Goal: Communication & Community: Answer question/provide support

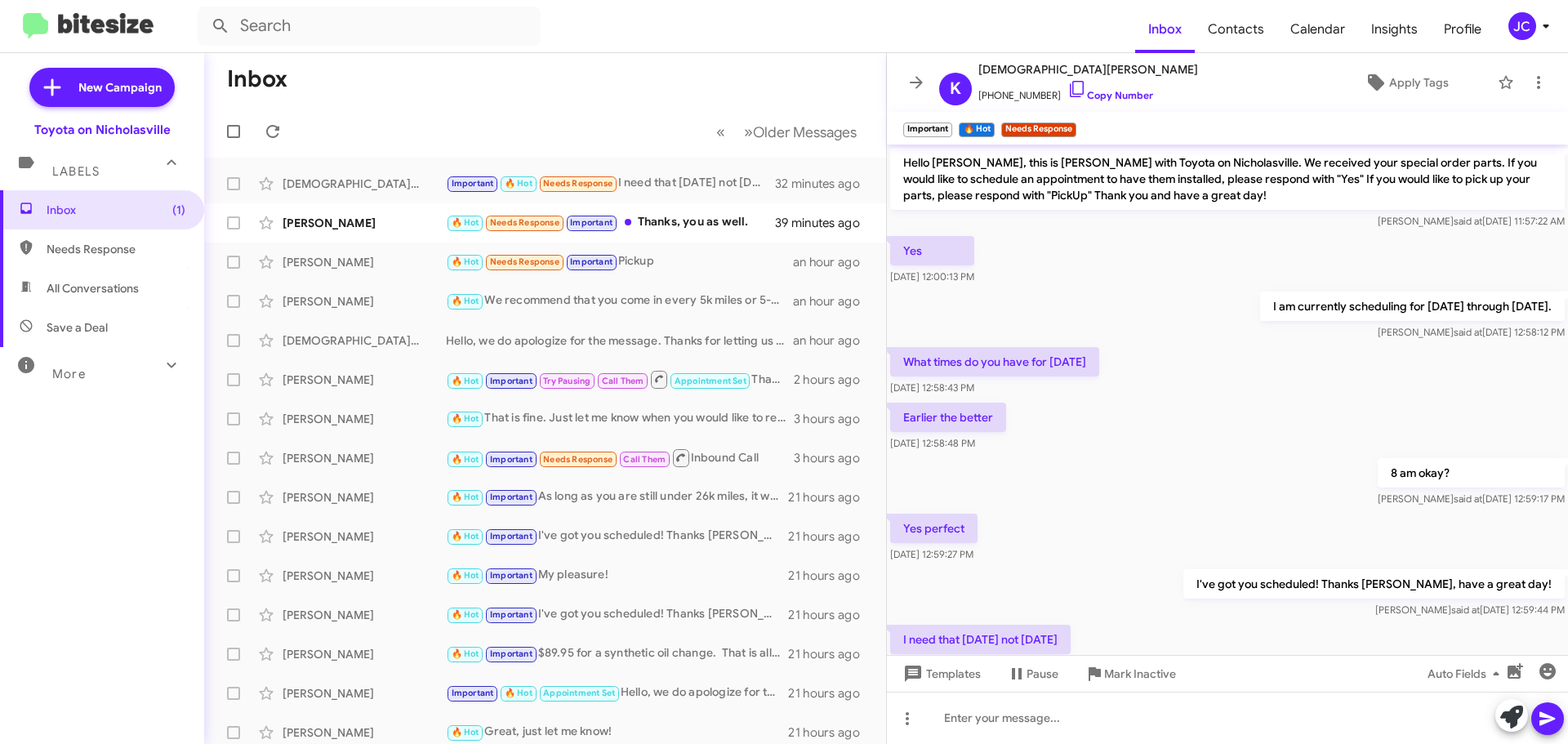
scroll to position [118, 0]
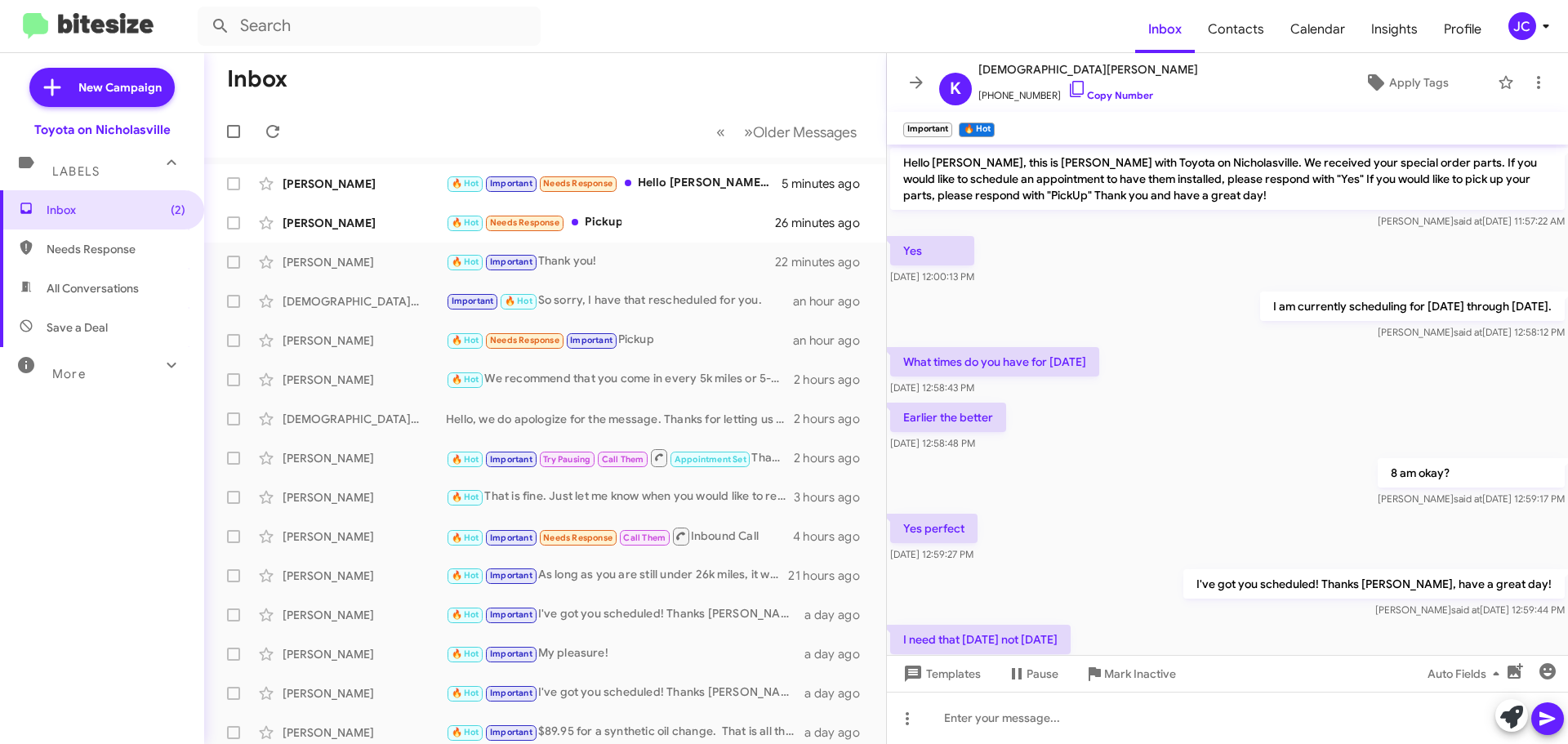
scroll to position [118, 0]
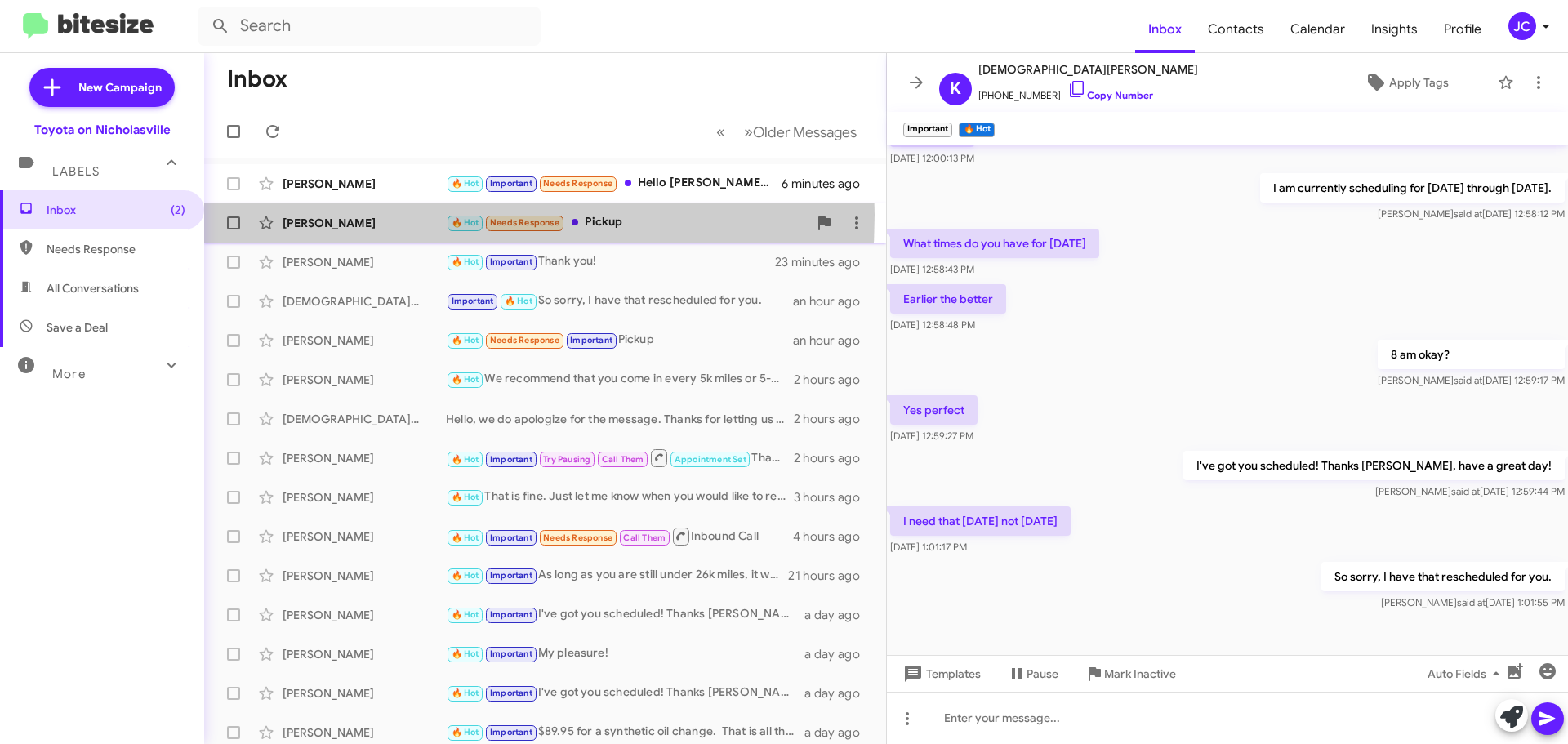
click at [352, 215] on div "Mike Trimble" at bounding box center [364, 223] width 163 height 16
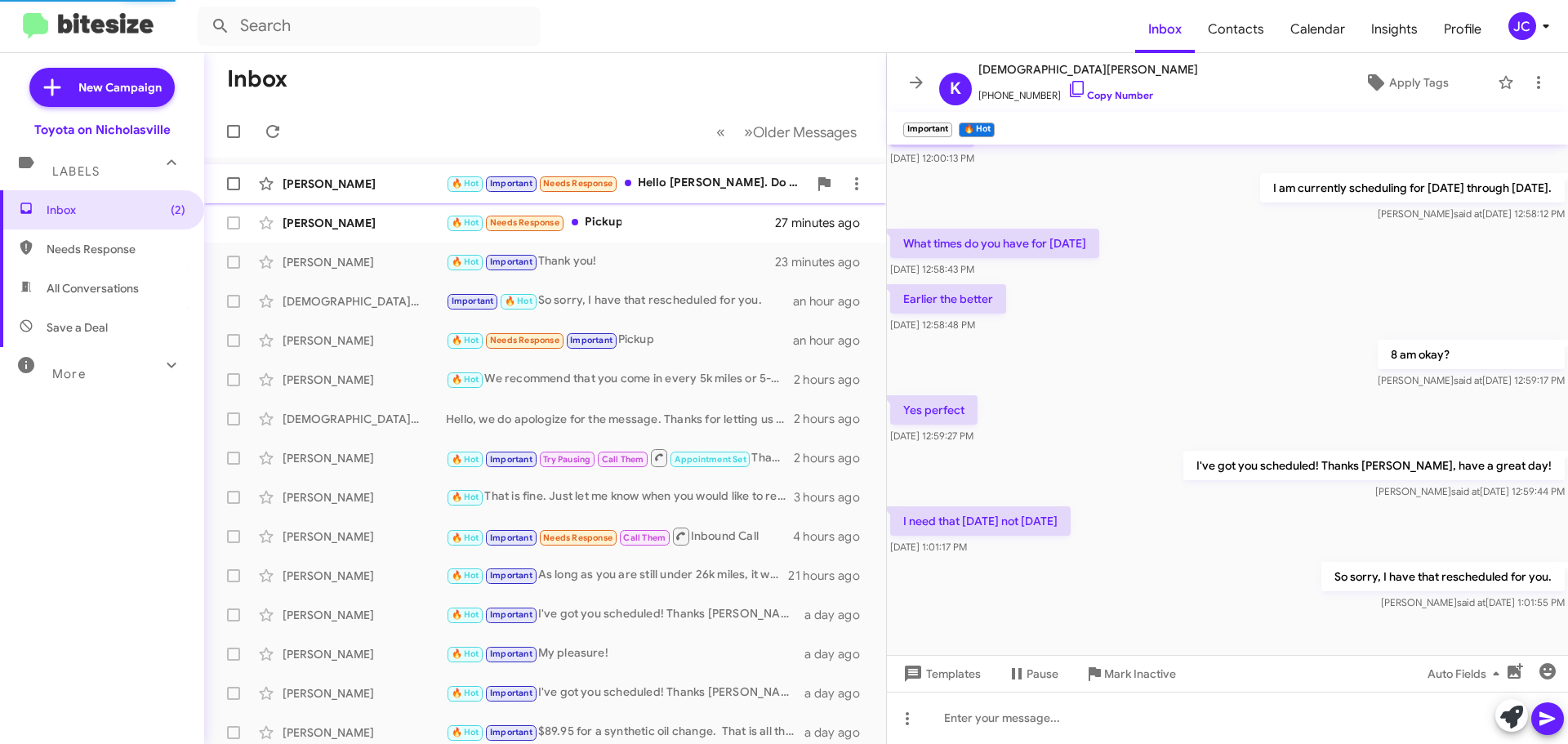
click at [356, 185] on div "Fernando Lopez" at bounding box center [364, 183] width 163 height 16
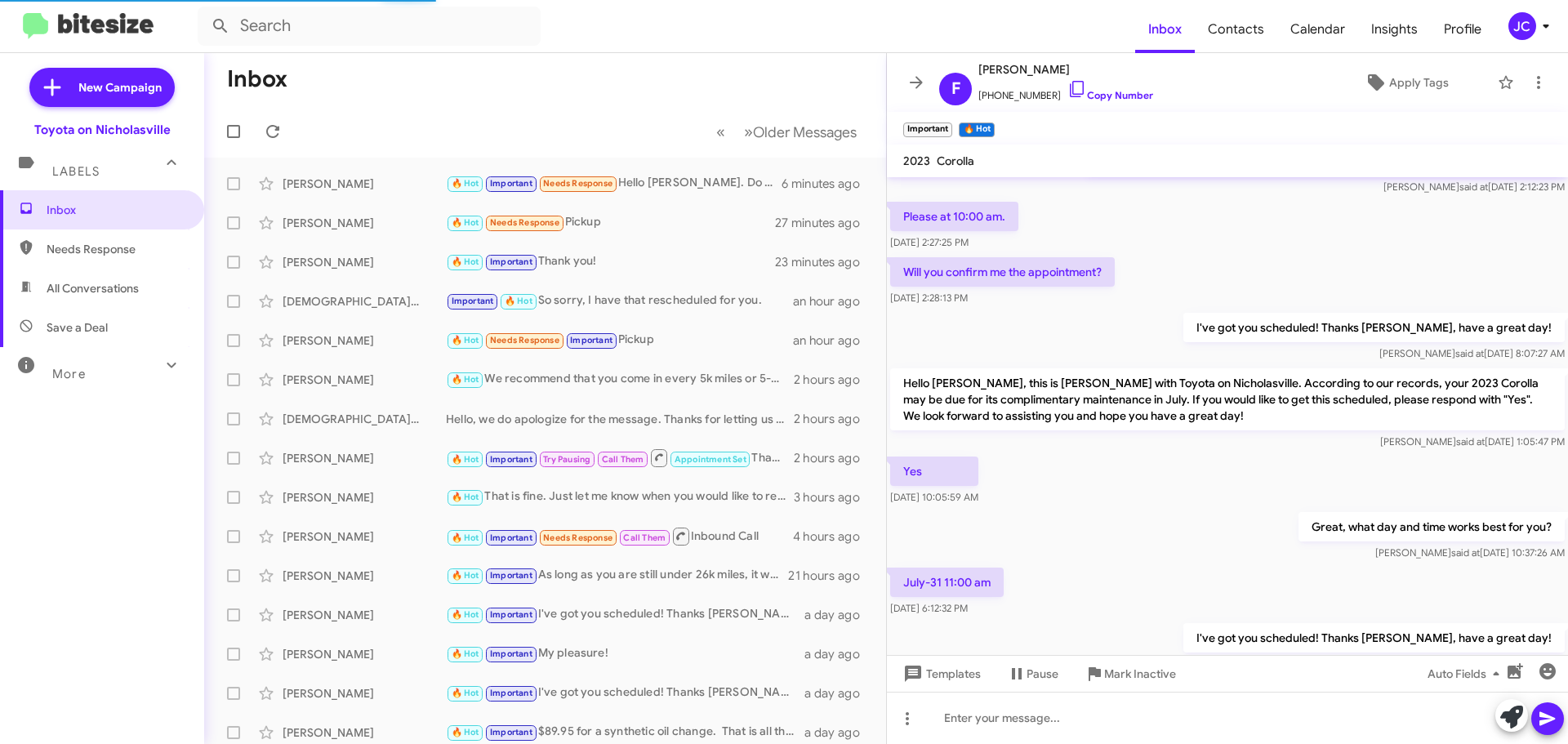
scroll to position [959, 0]
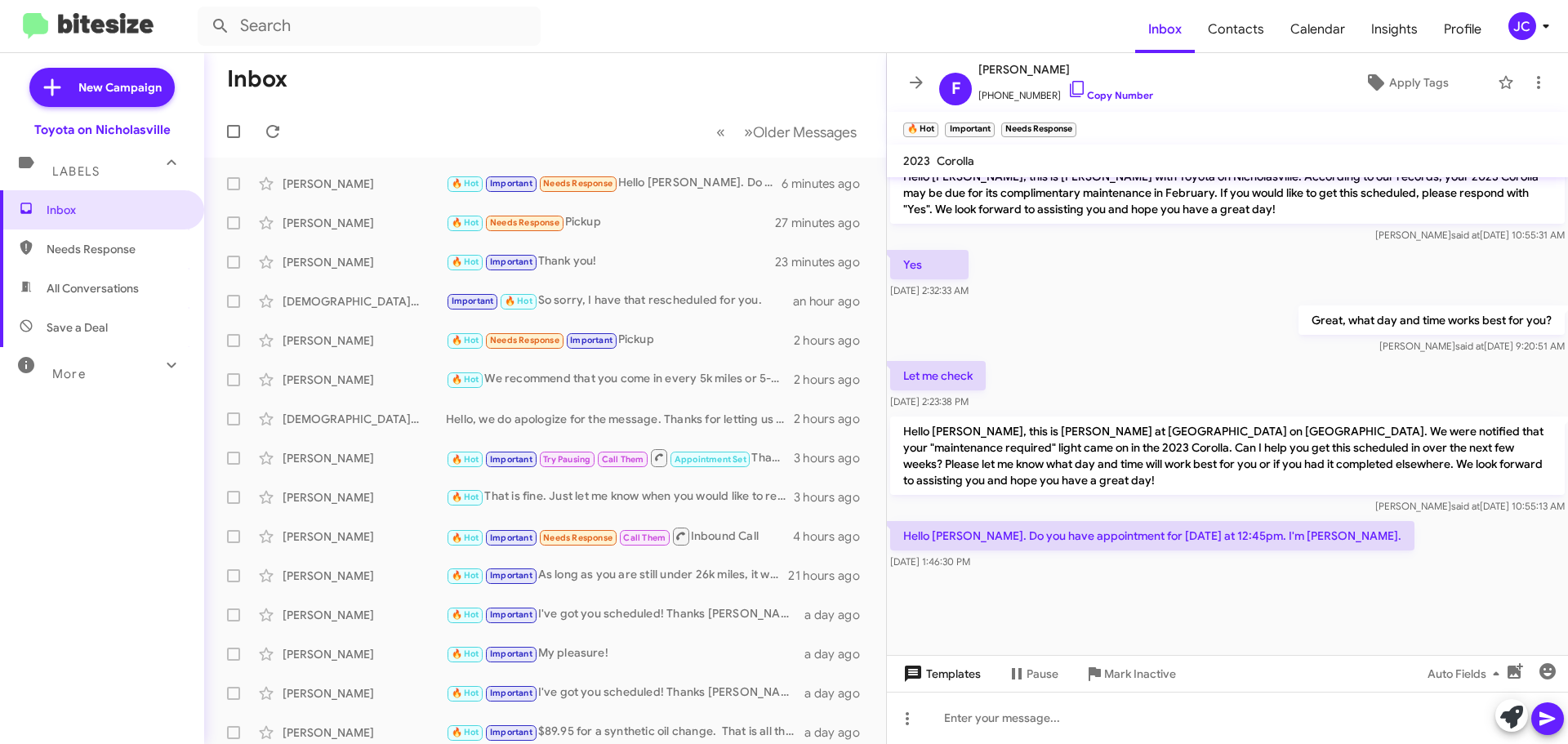
click at [962, 675] on span "Templates" at bounding box center [939, 673] width 81 height 29
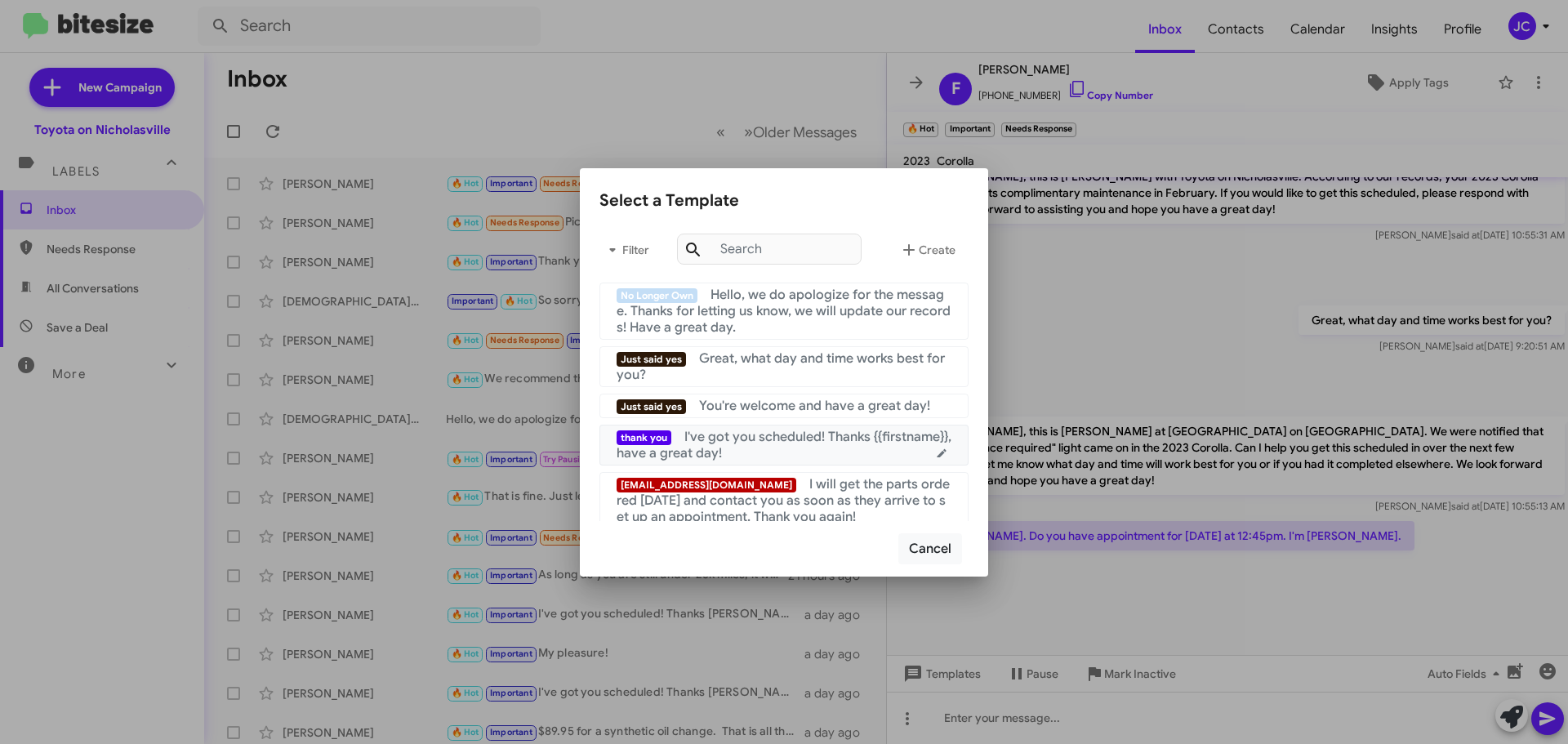
click at [733, 443] on span "I've got you scheduled! Thanks {{firstname}}, have a great day!" at bounding box center [783, 445] width 335 height 32
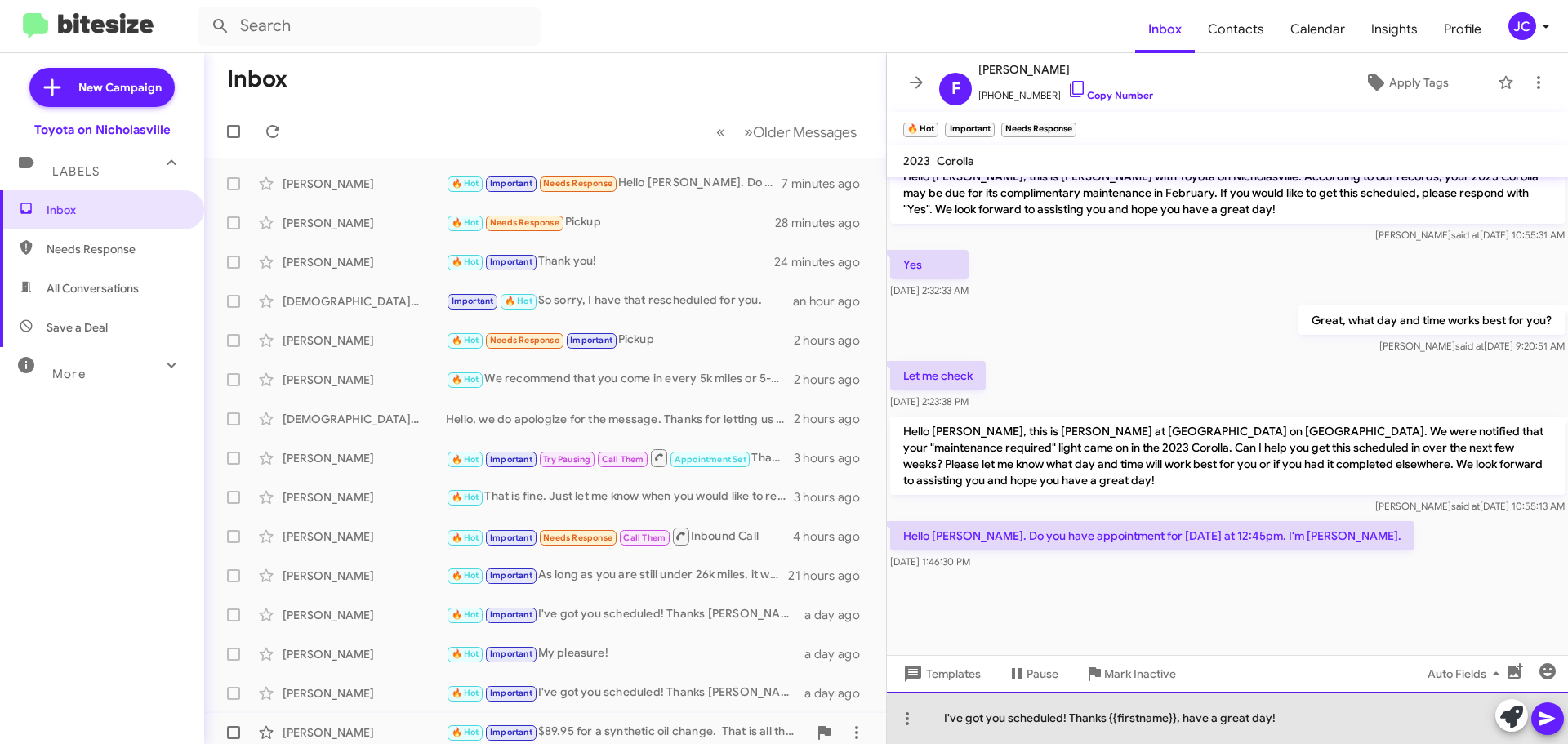
drag, startPoint x: 1228, startPoint y: 720, endPoint x: 702, endPoint y: 717, distance: 526.0
click at [702, 717] on div "Inbox « Previous » Next Older Messages Fernando Lopez 🔥 Hot Important Needs Res…" at bounding box center [885, 398] width 1363 height 691
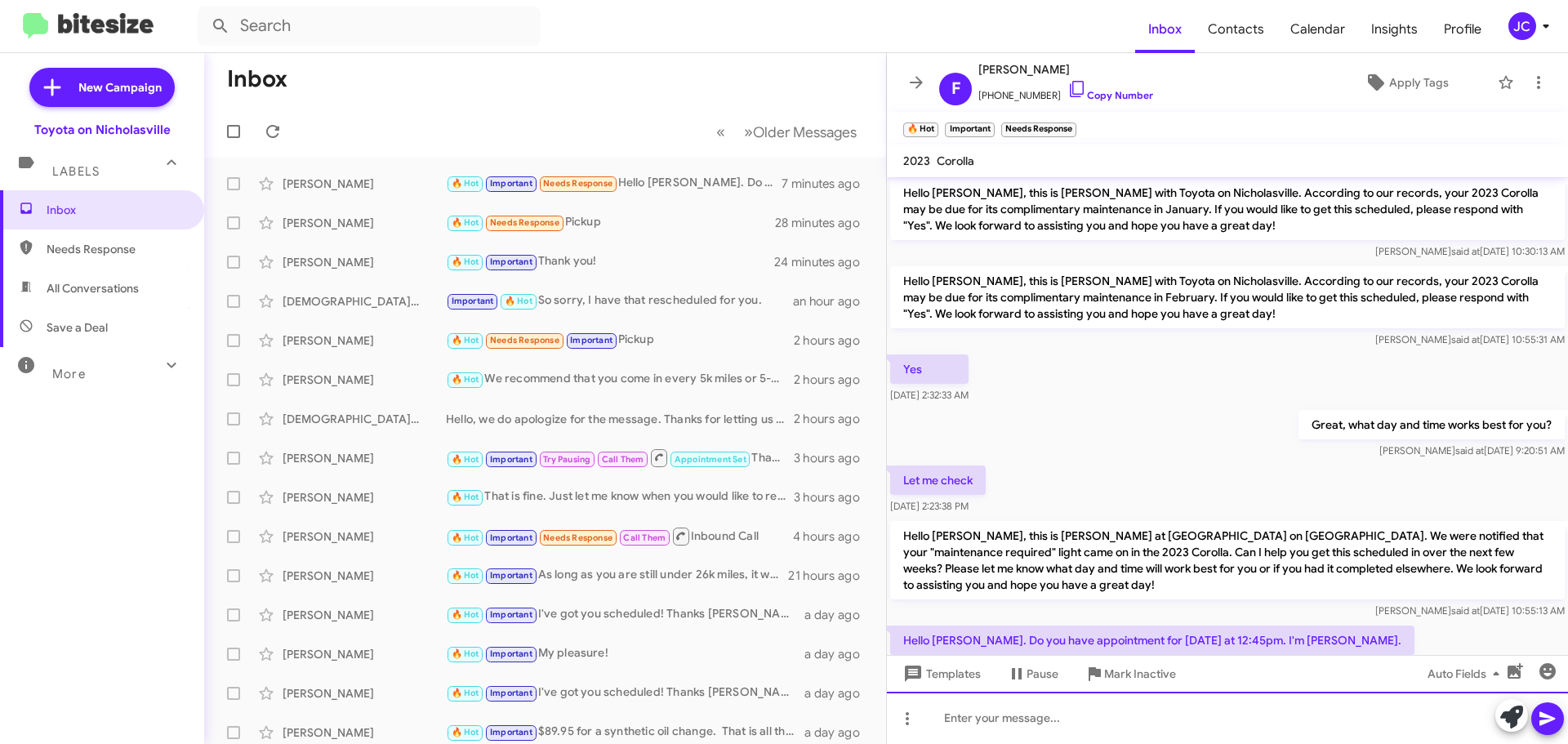
scroll to position [1593, 0]
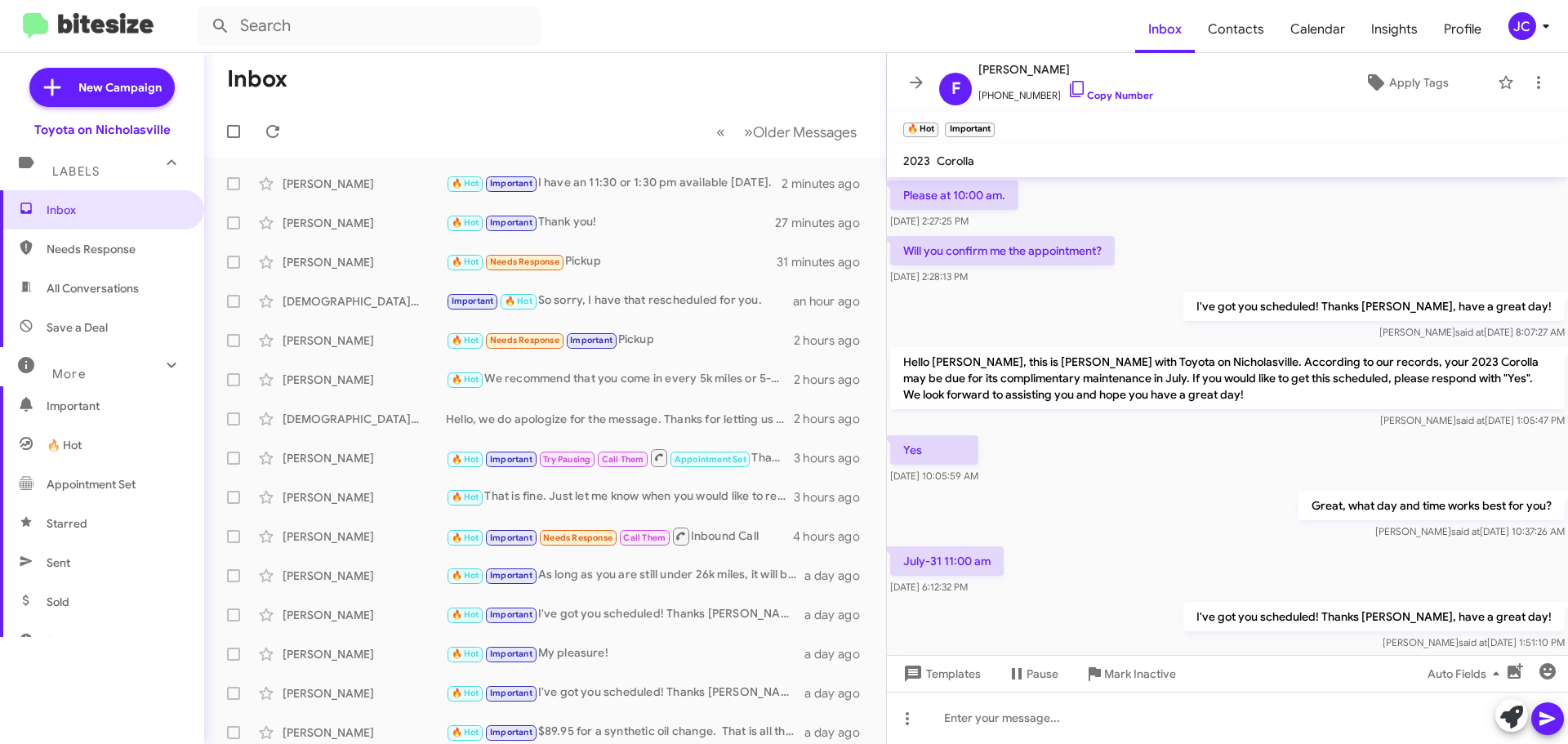
scroll to position [959, 0]
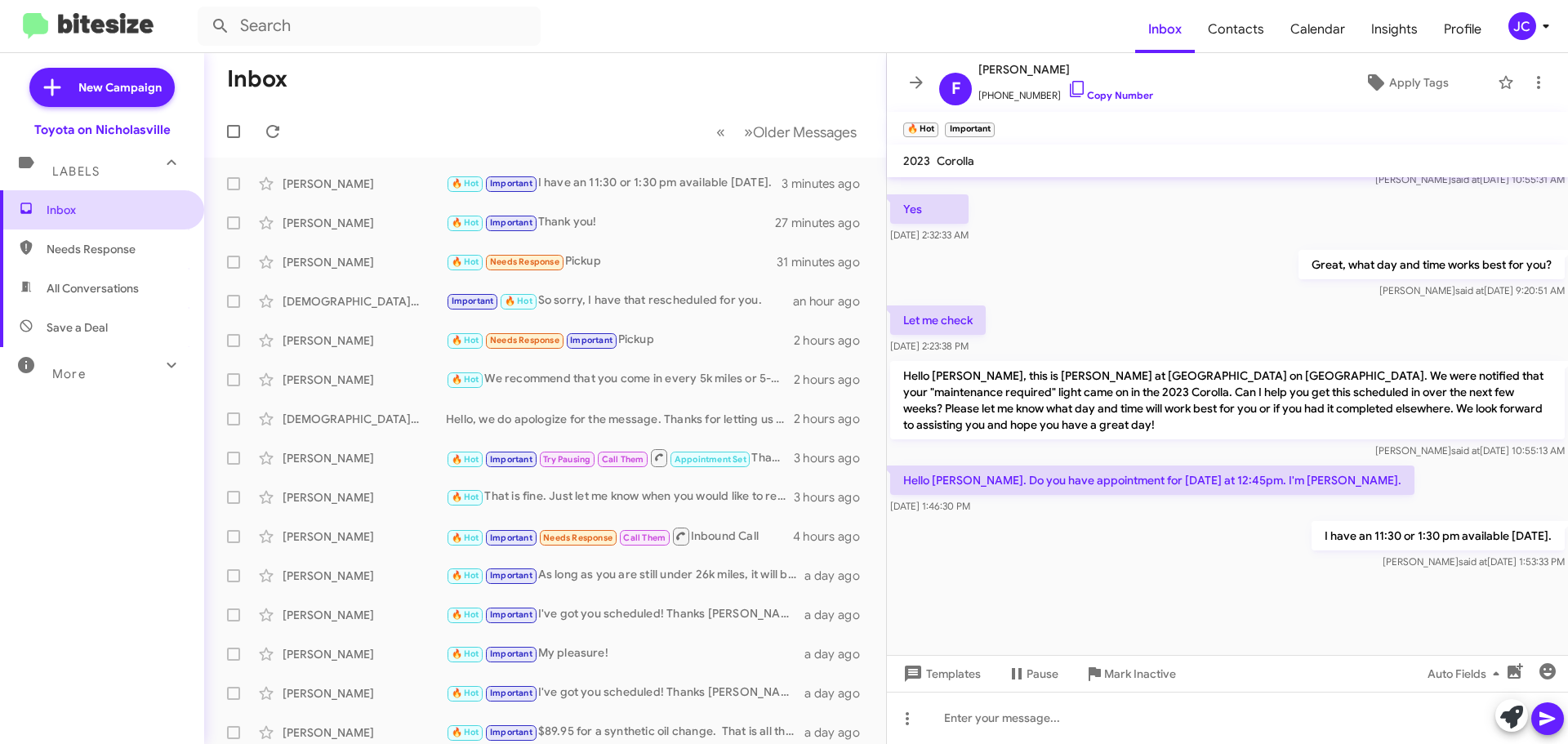
click at [136, 208] on span "Inbox" at bounding box center [116, 209] width 138 height 16
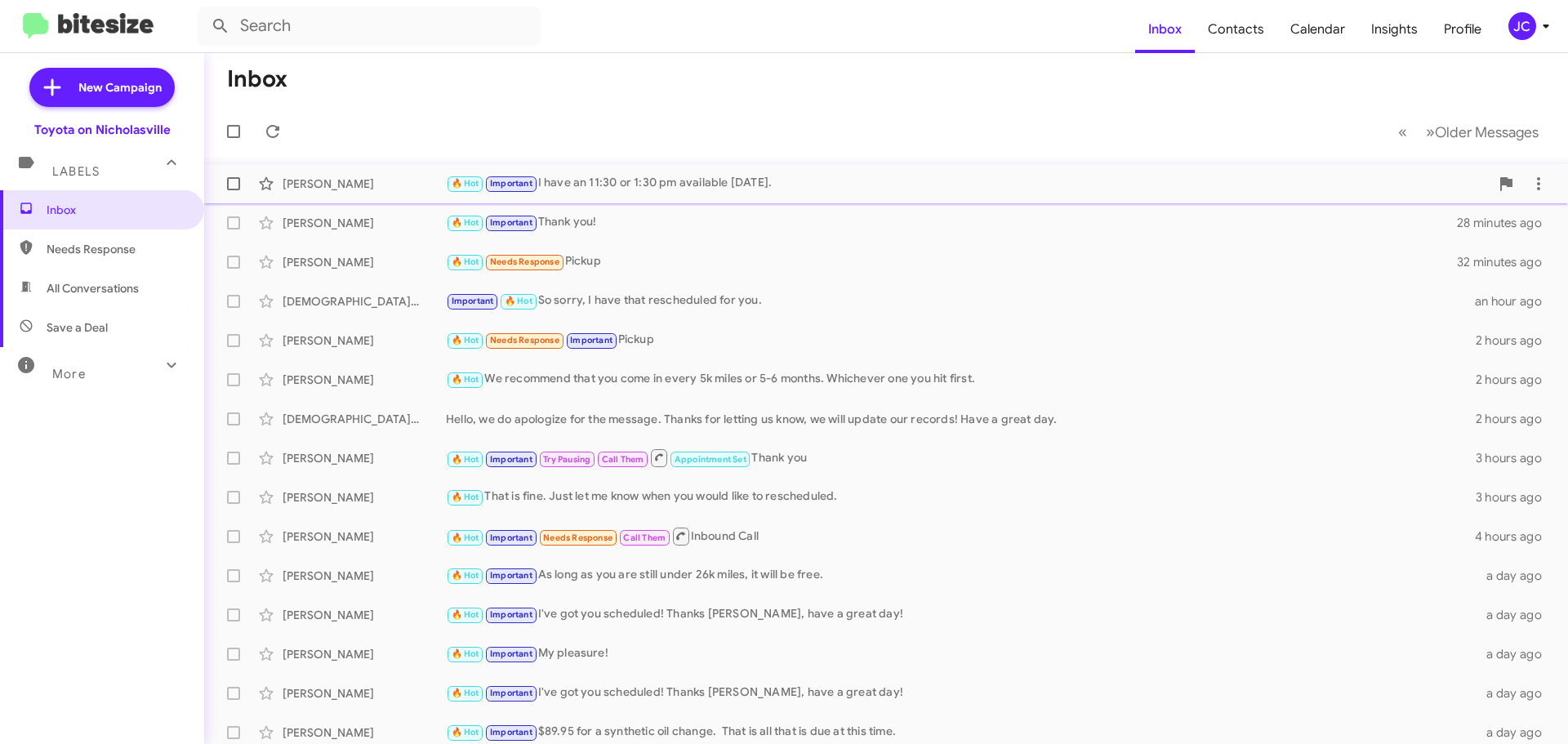
click at [410, 180] on div "[PERSON_NAME]" at bounding box center [364, 183] width 163 height 16
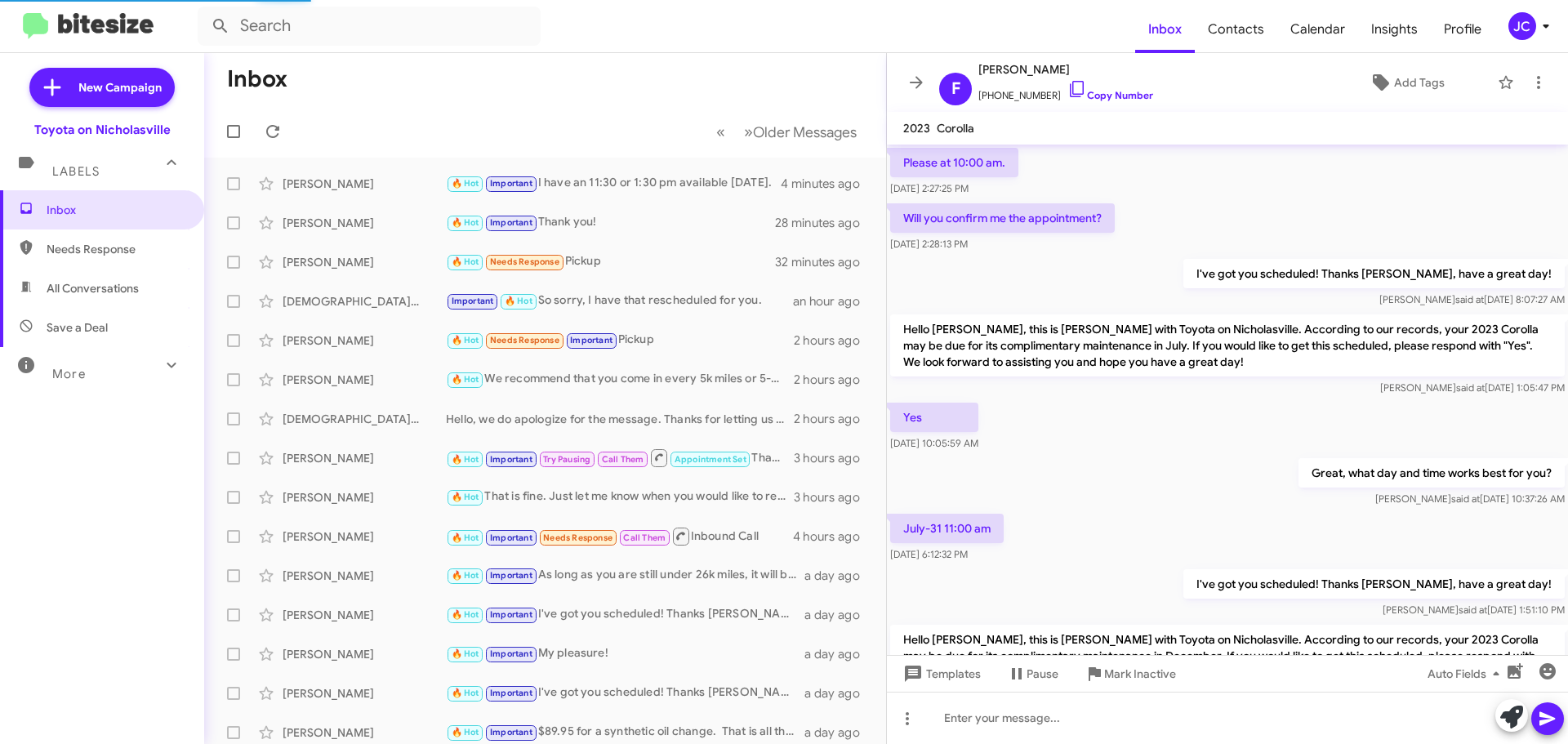
scroll to position [927, 0]
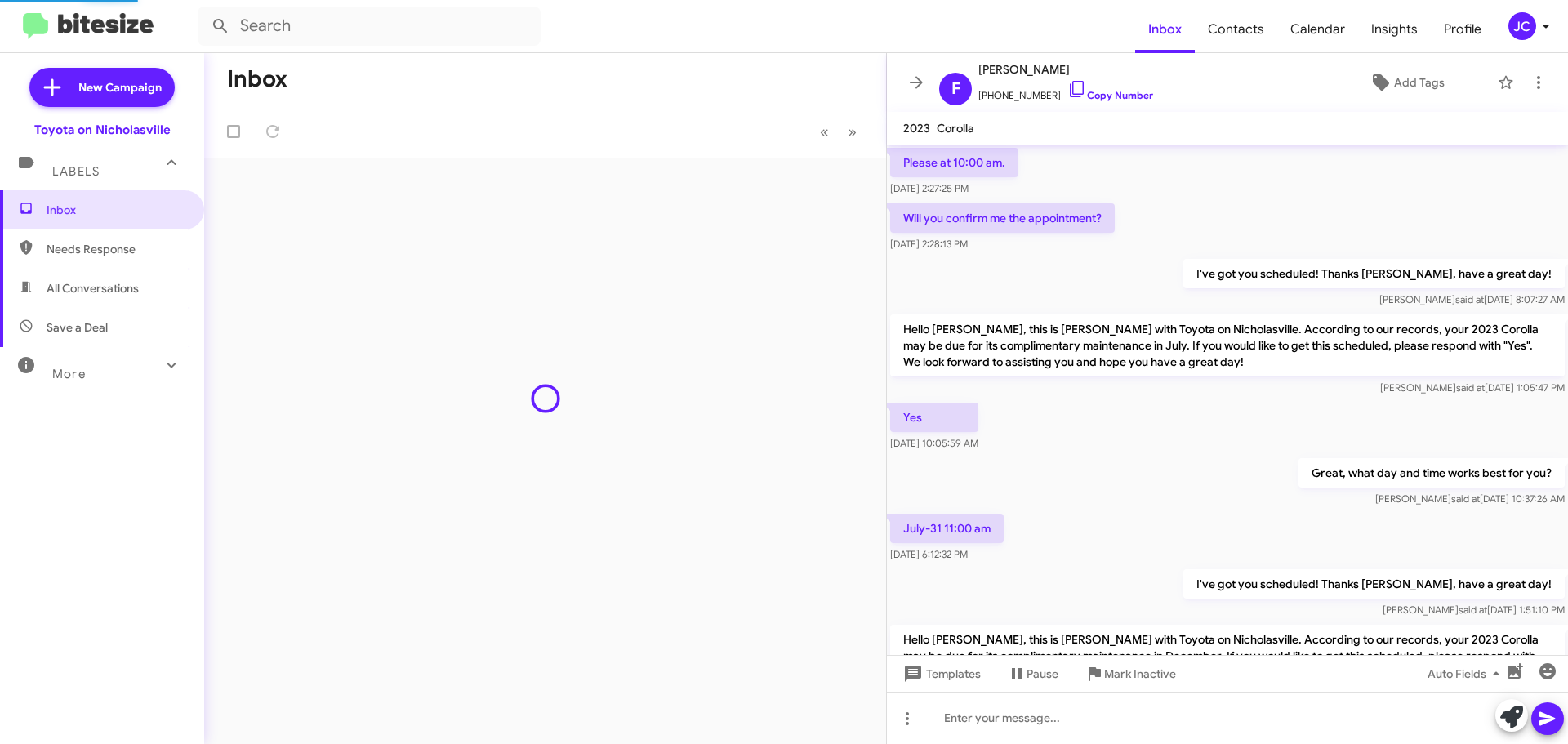
scroll to position [927, 0]
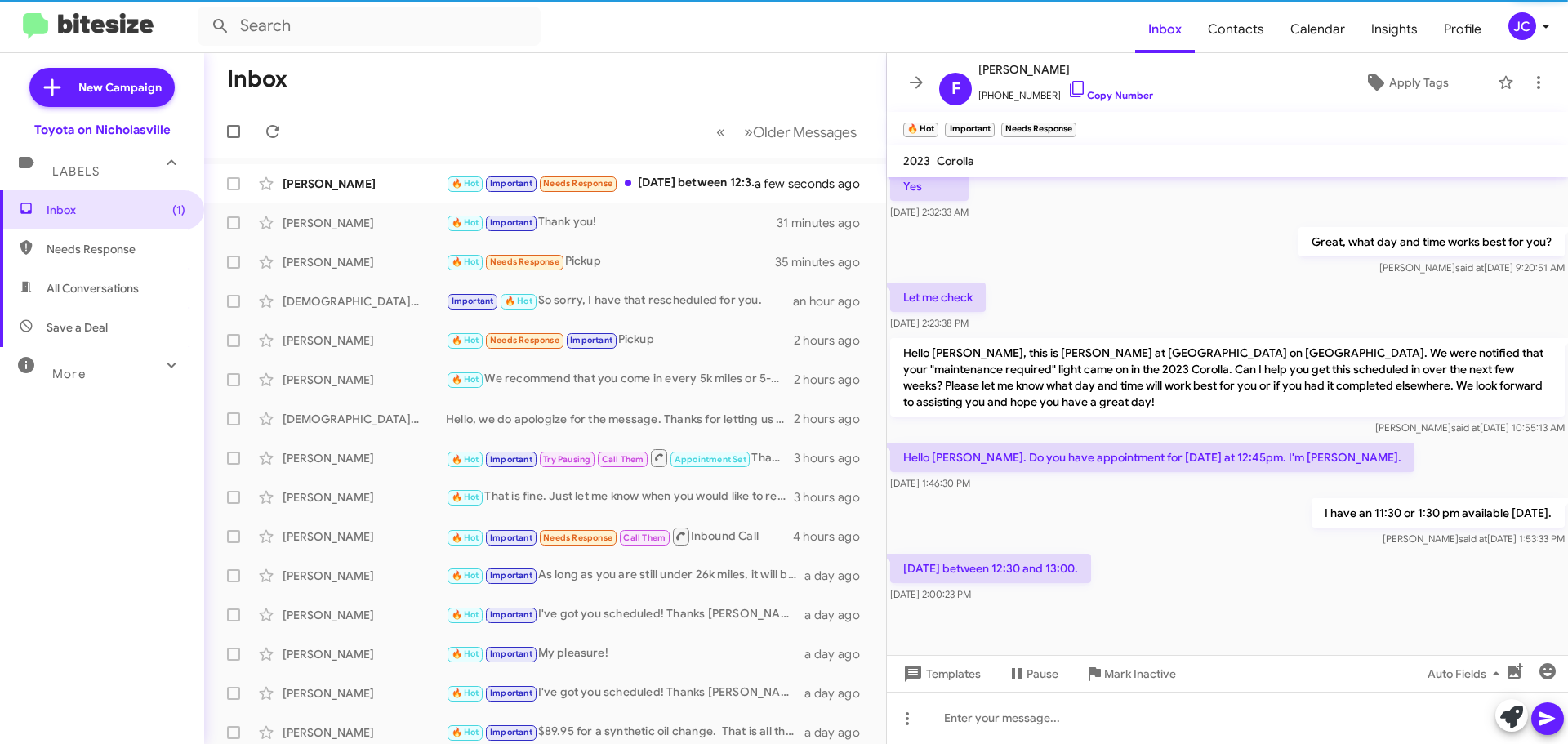
scroll to position [959, 0]
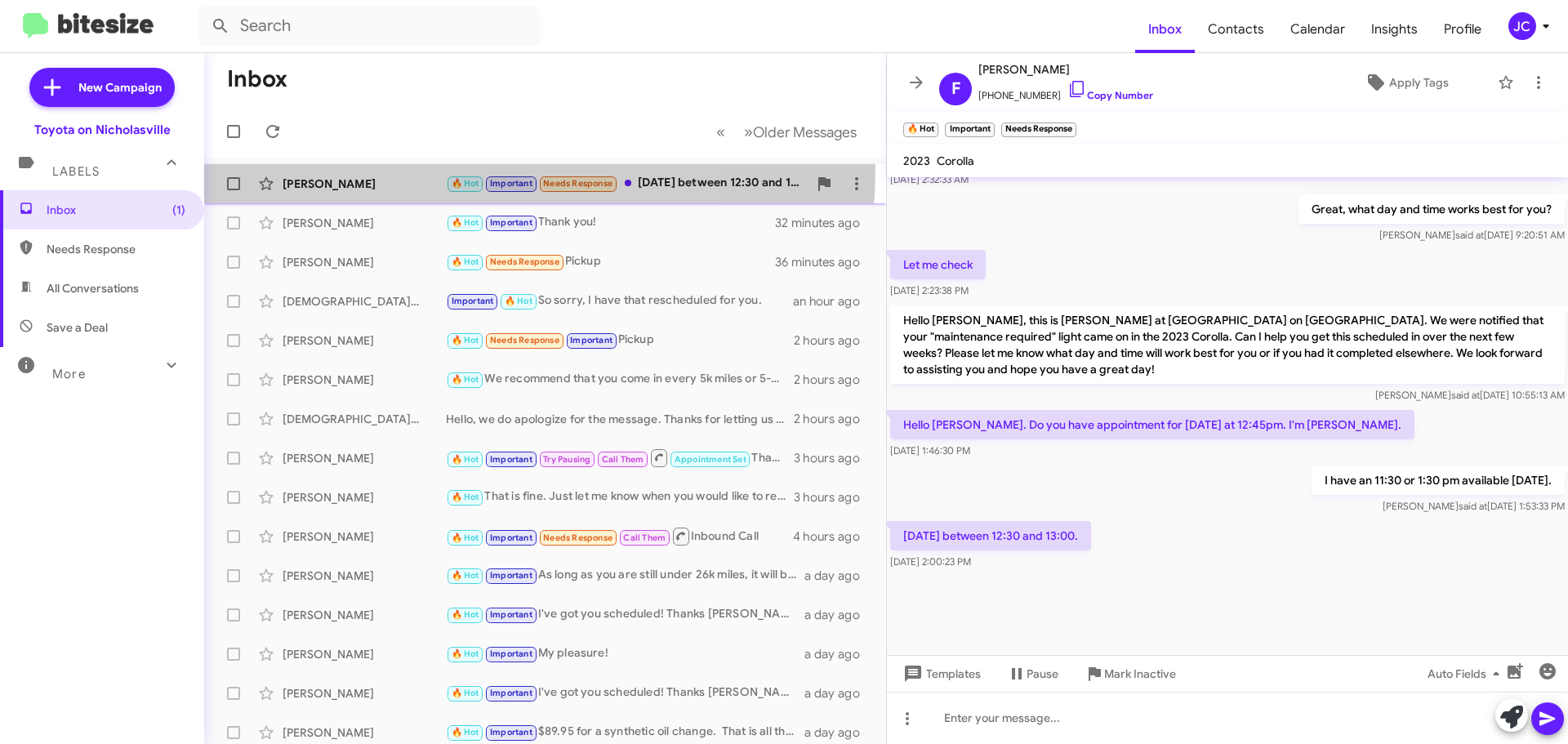
click at [381, 168] on div "Fernando Lopez 🔥 Hot Important Needs Response Next week Wednesday between 12:30…" at bounding box center [545, 184] width 656 height 32
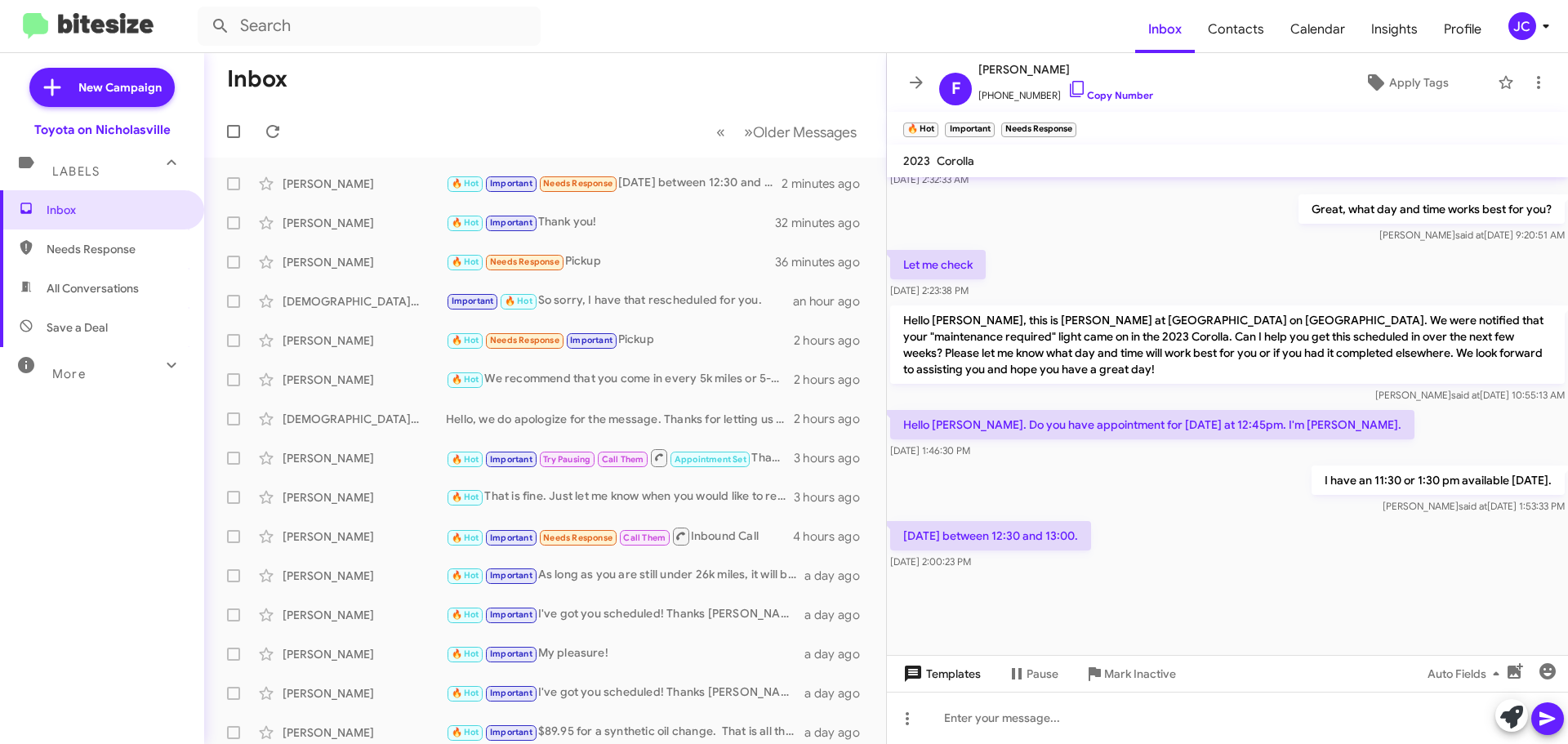
click at [950, 680] on span "Templates" at bounding box center [939, 673] width 81 height 29
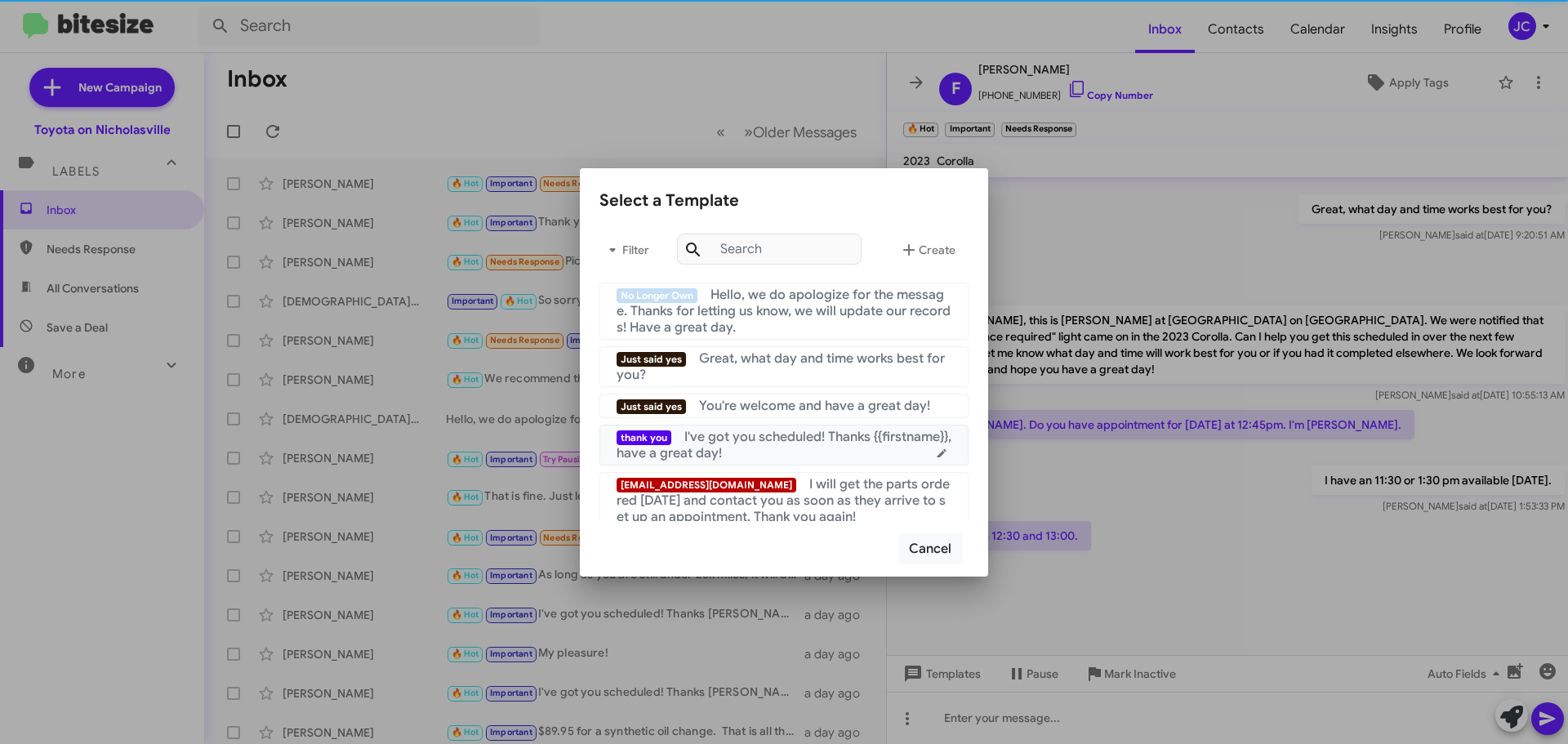
click at [725, 448] on span "I've got you scheduled! Thanks {{firstname}}, have a great day!" at bounding box center [783, 445] width 335 height 32
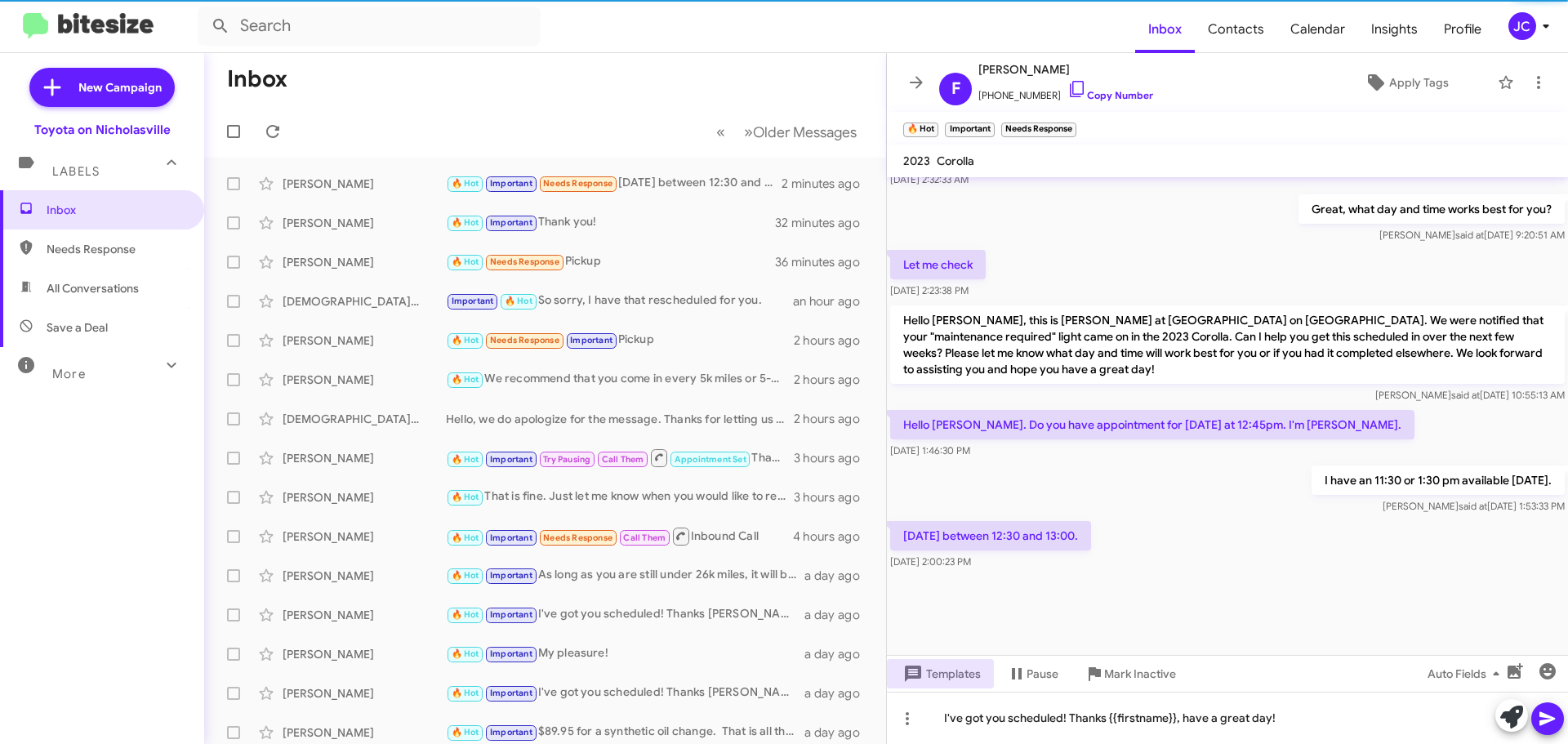
click at [1547, 724] on icon at bounding box center [1547, 718] width 20 height 20
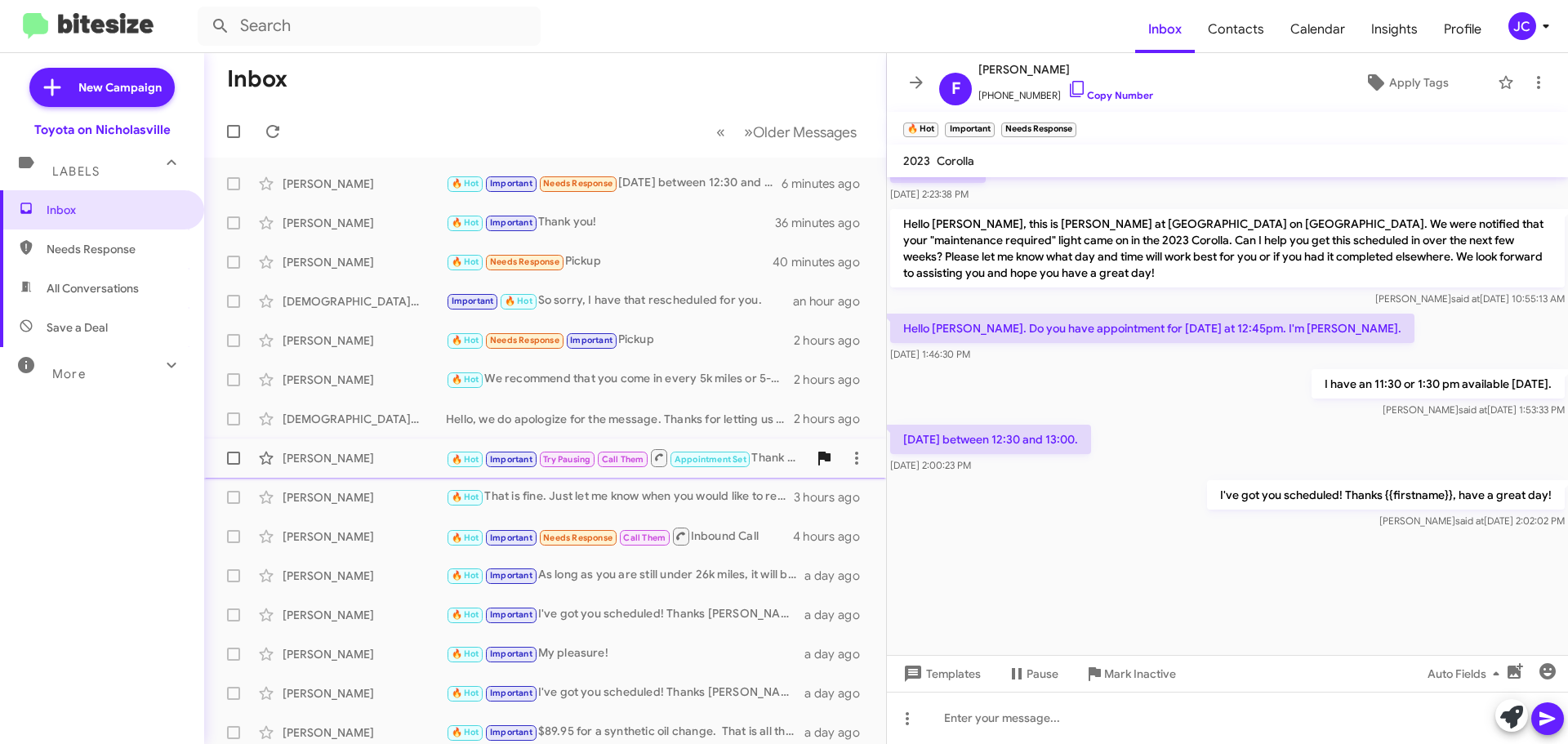
scroll to position [1713, 0]
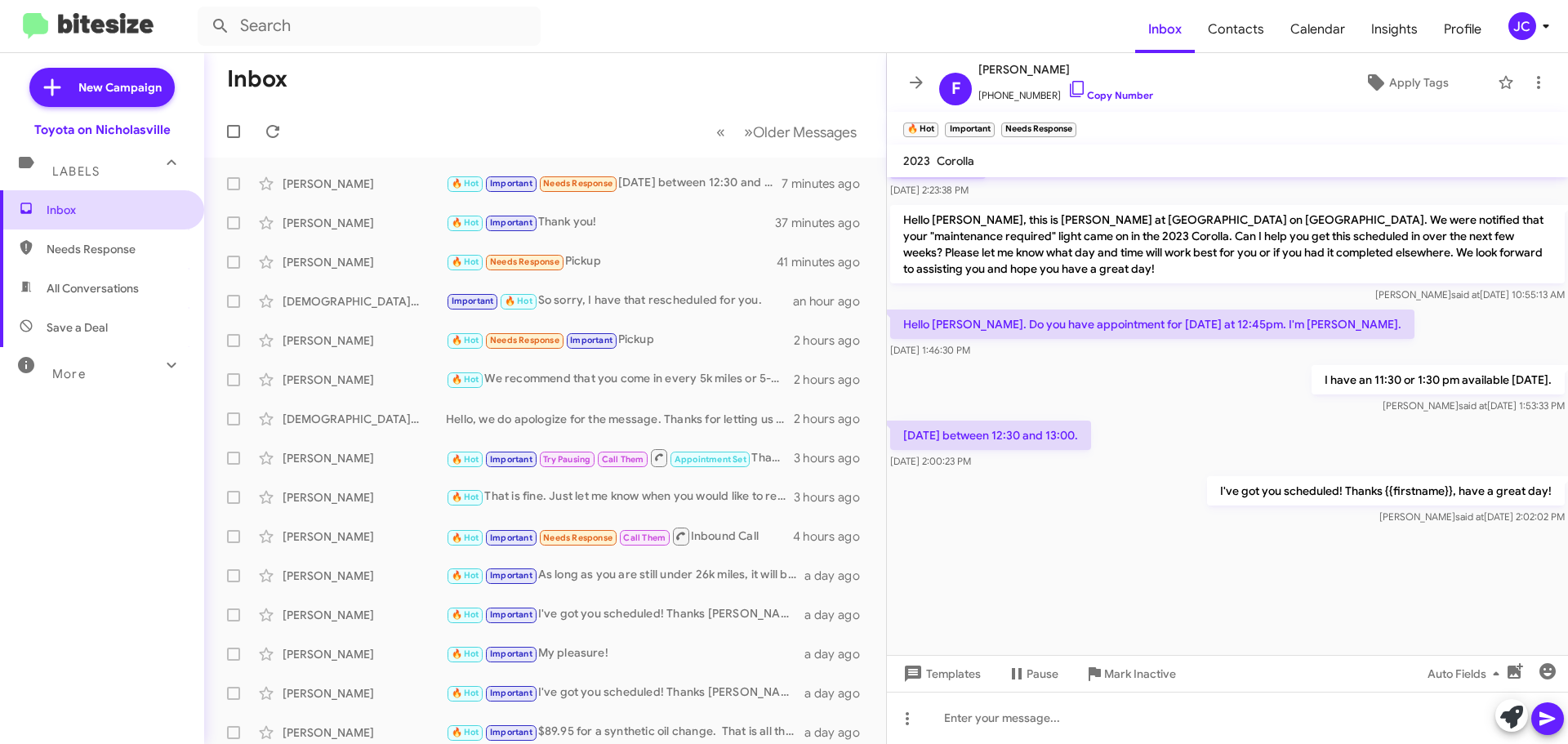
click at [108, 209] on span "Inbox" at bounding box center [116, 209] width 138 height 16
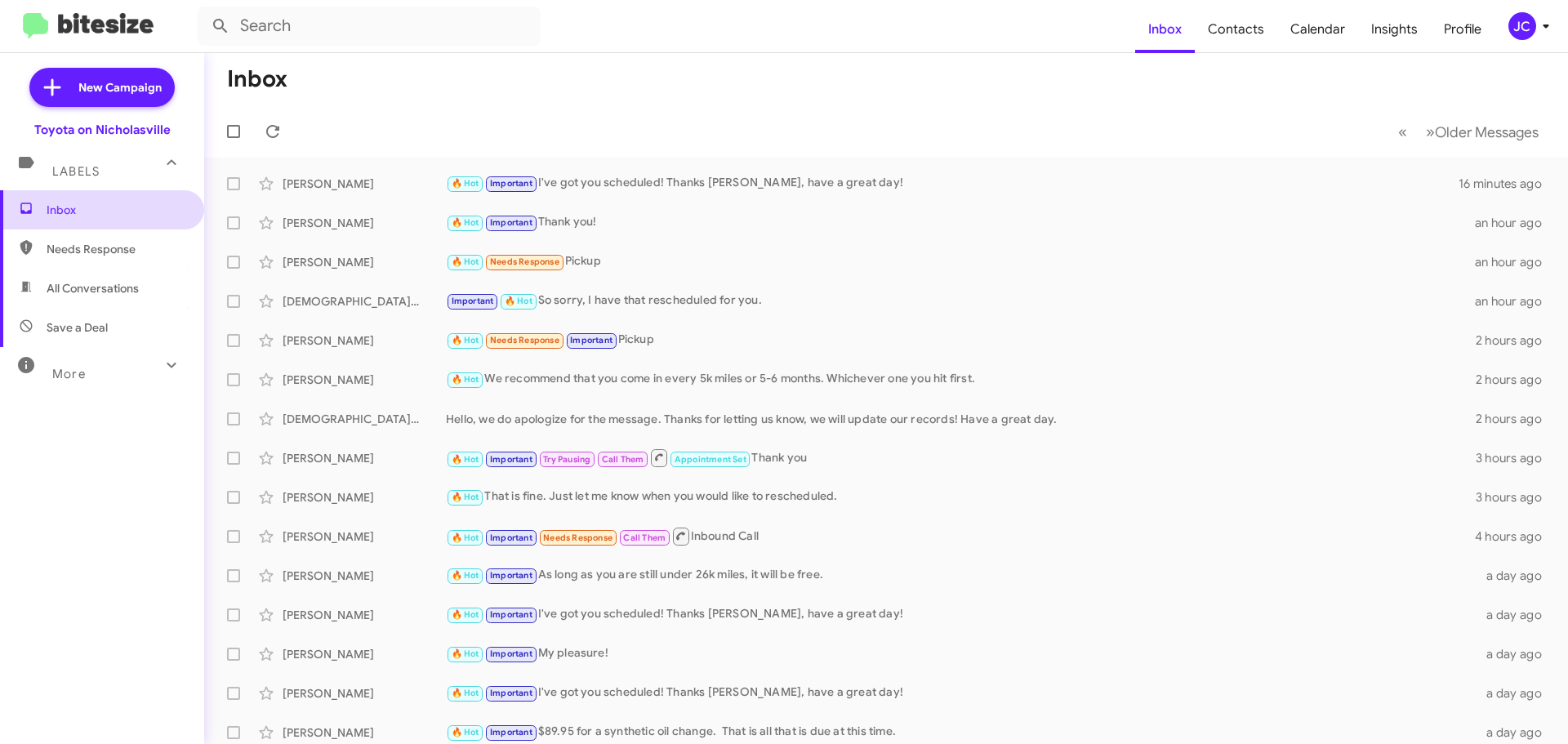
click at [136, 215] on span "Inbox" at bounding box center [116, 209] width 138 height 16
